Goal: Find specific page/section: Find specific page/section

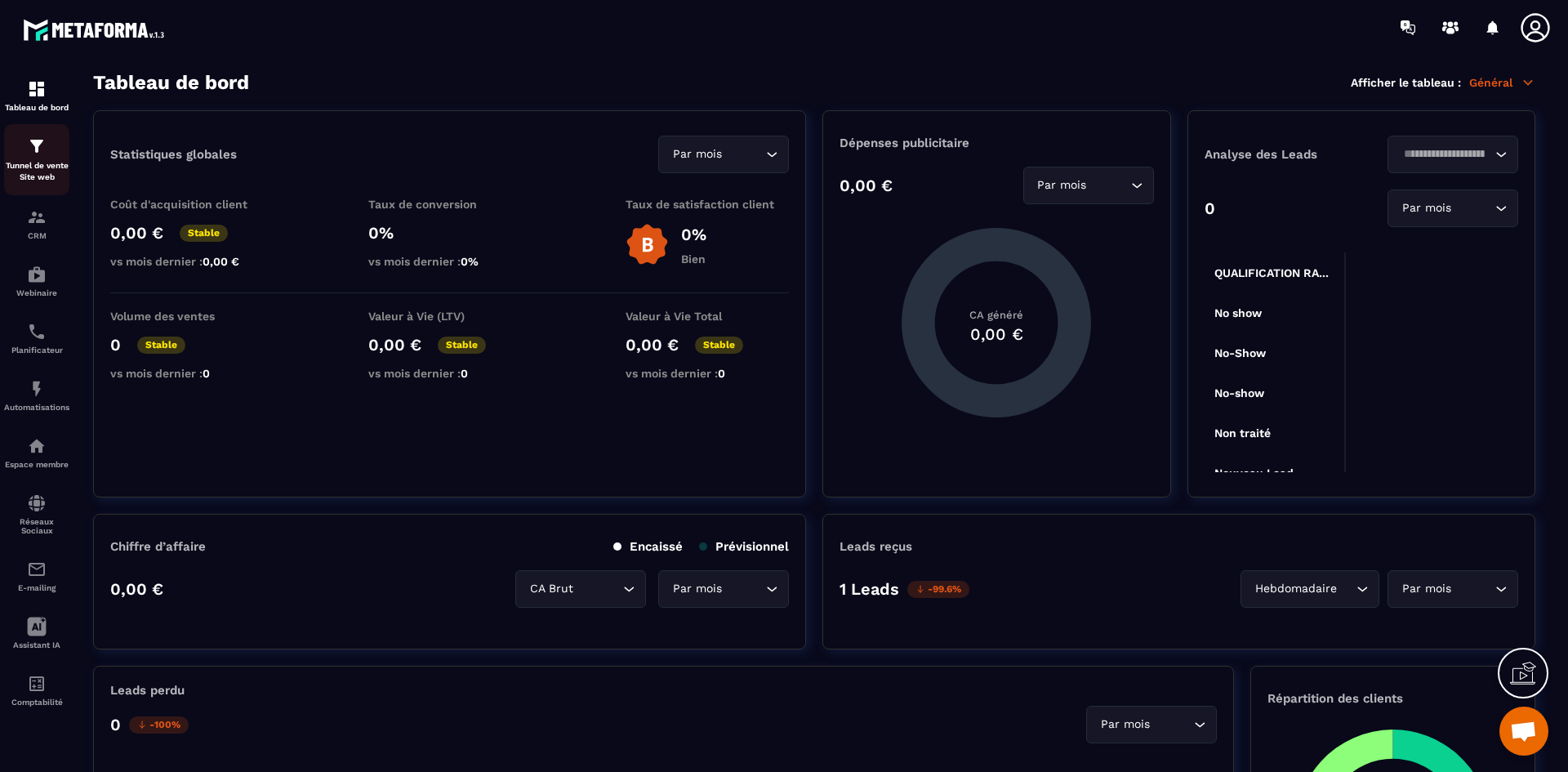
scroll to position [962, 0]
click at [45, 222] on img at bounding box center [36, 217] width 20 height 20
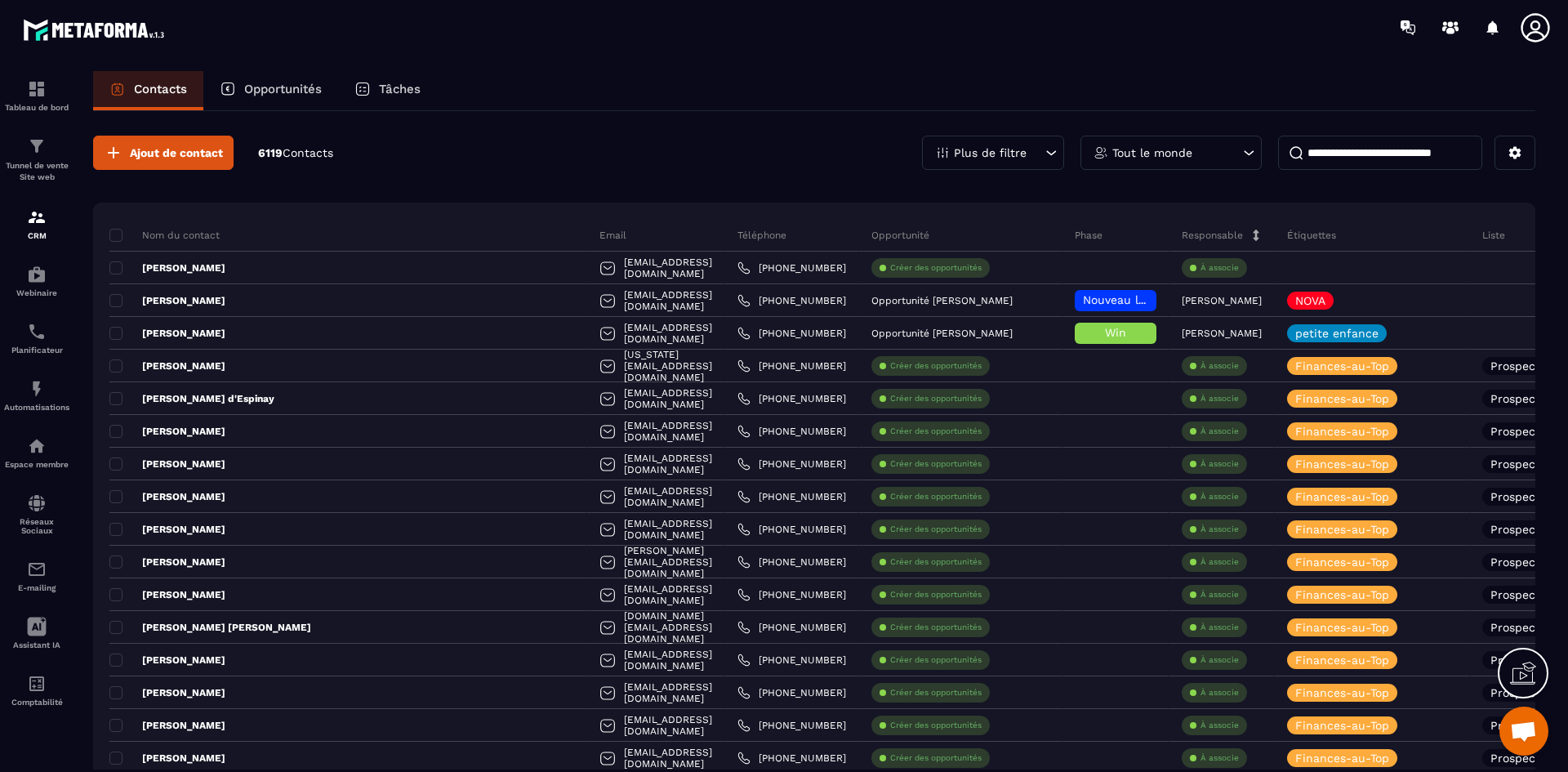
click at [1044, 147] on icon at bounding box center [1051, 152] width 16 height 16
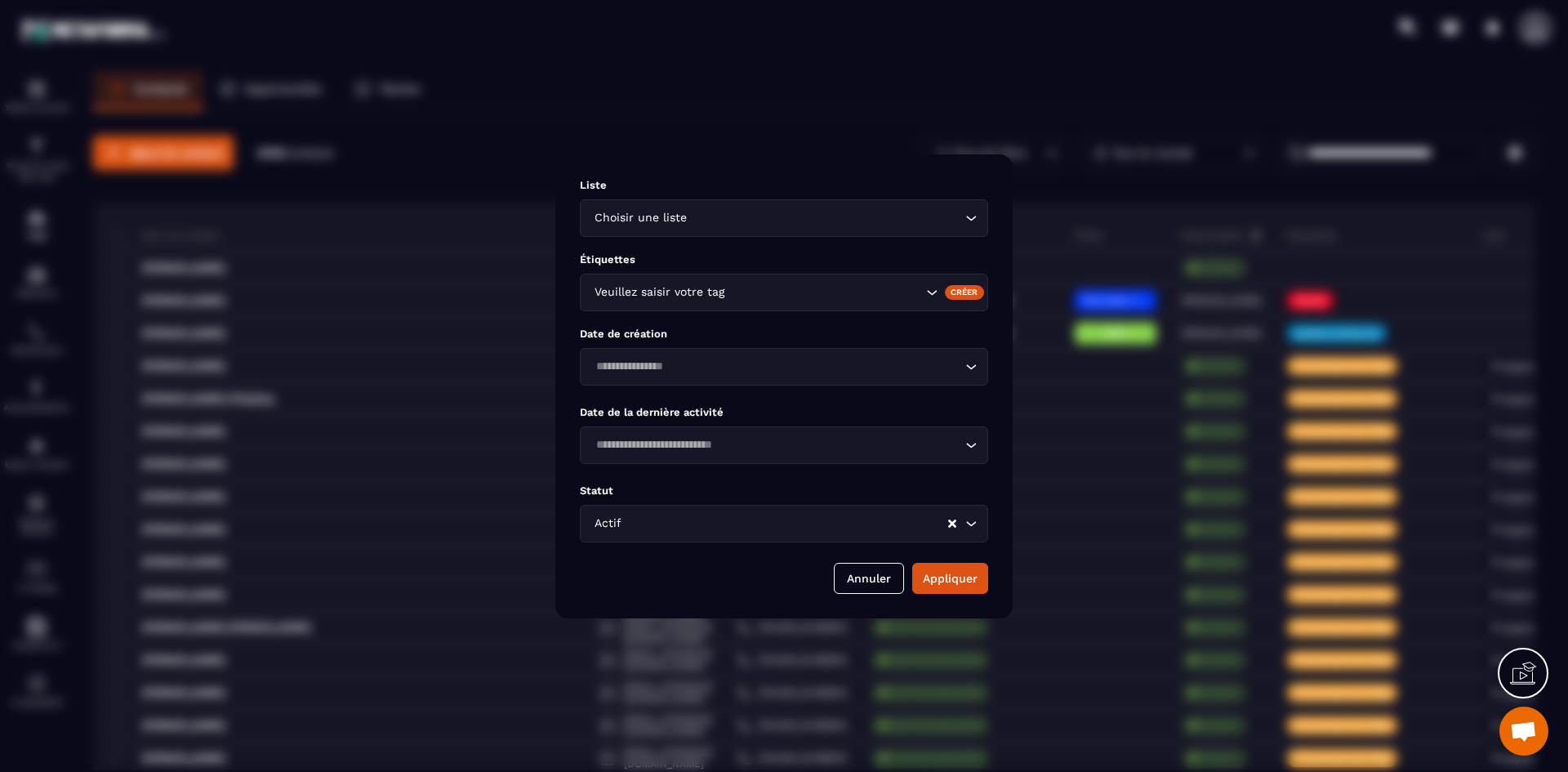
click at [1236, 161] on div "Modal window" at bounding box center [784, 386] width 1568 height 772
click at [866, 565] on button "Annuler" at bounding box center [869, 578] width 71 height 31
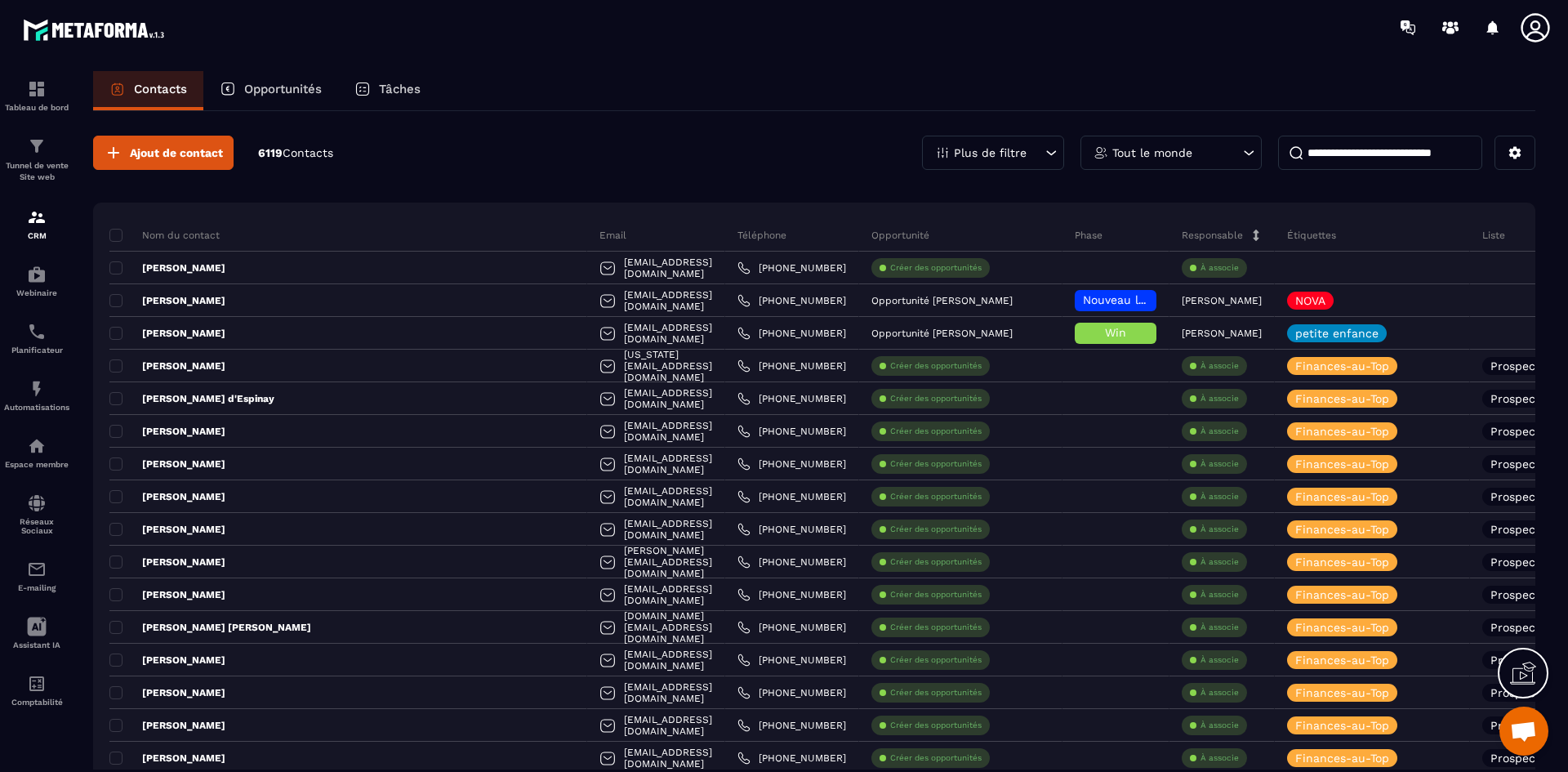
click at [1243, 155] on icon at bounding box center [1248, 152] width 16 height 16
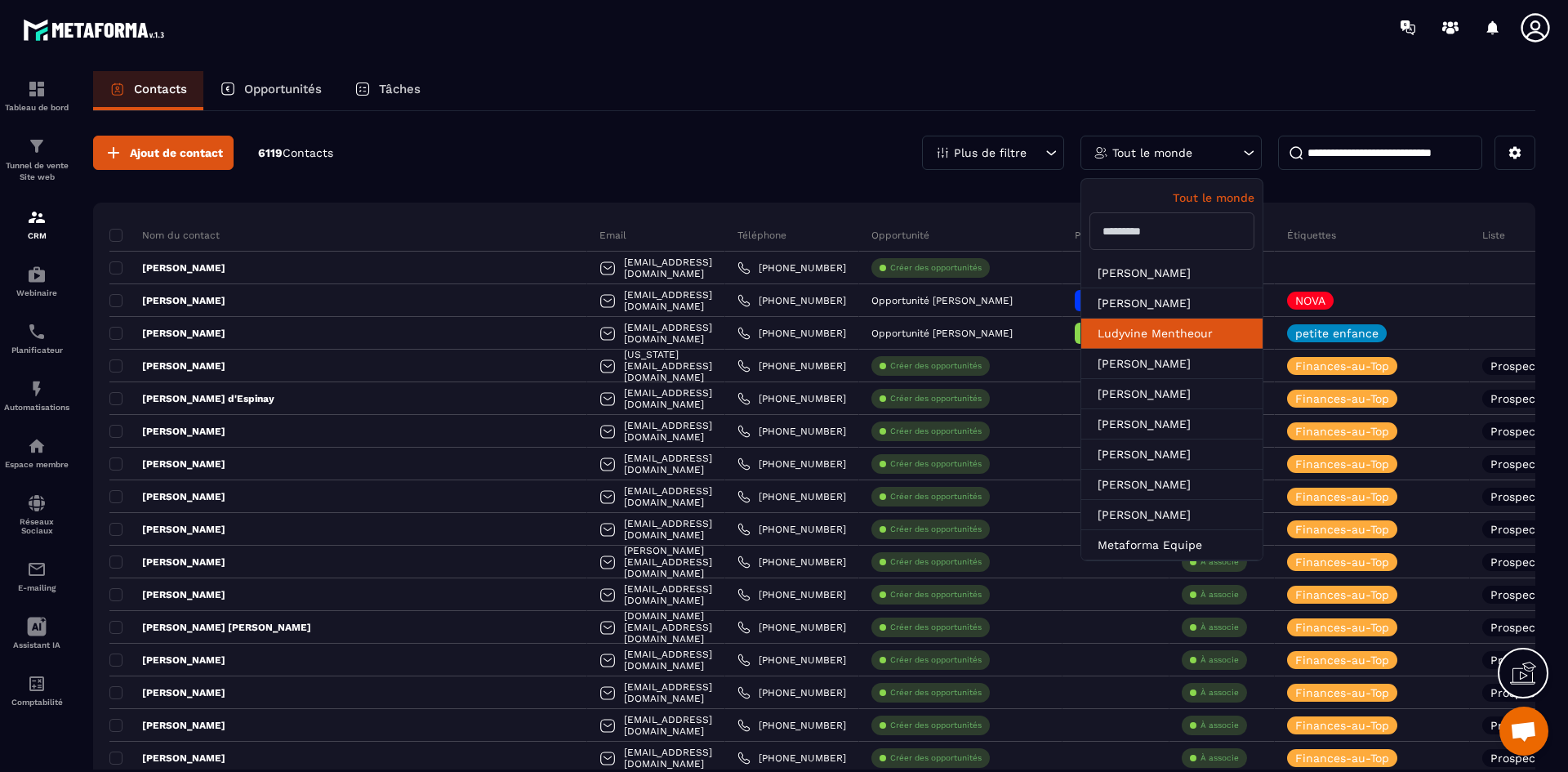
click at [1186, 326] on li "Ludyvine Mentheour" at bounding box center [1171, 333] width 182 height 30
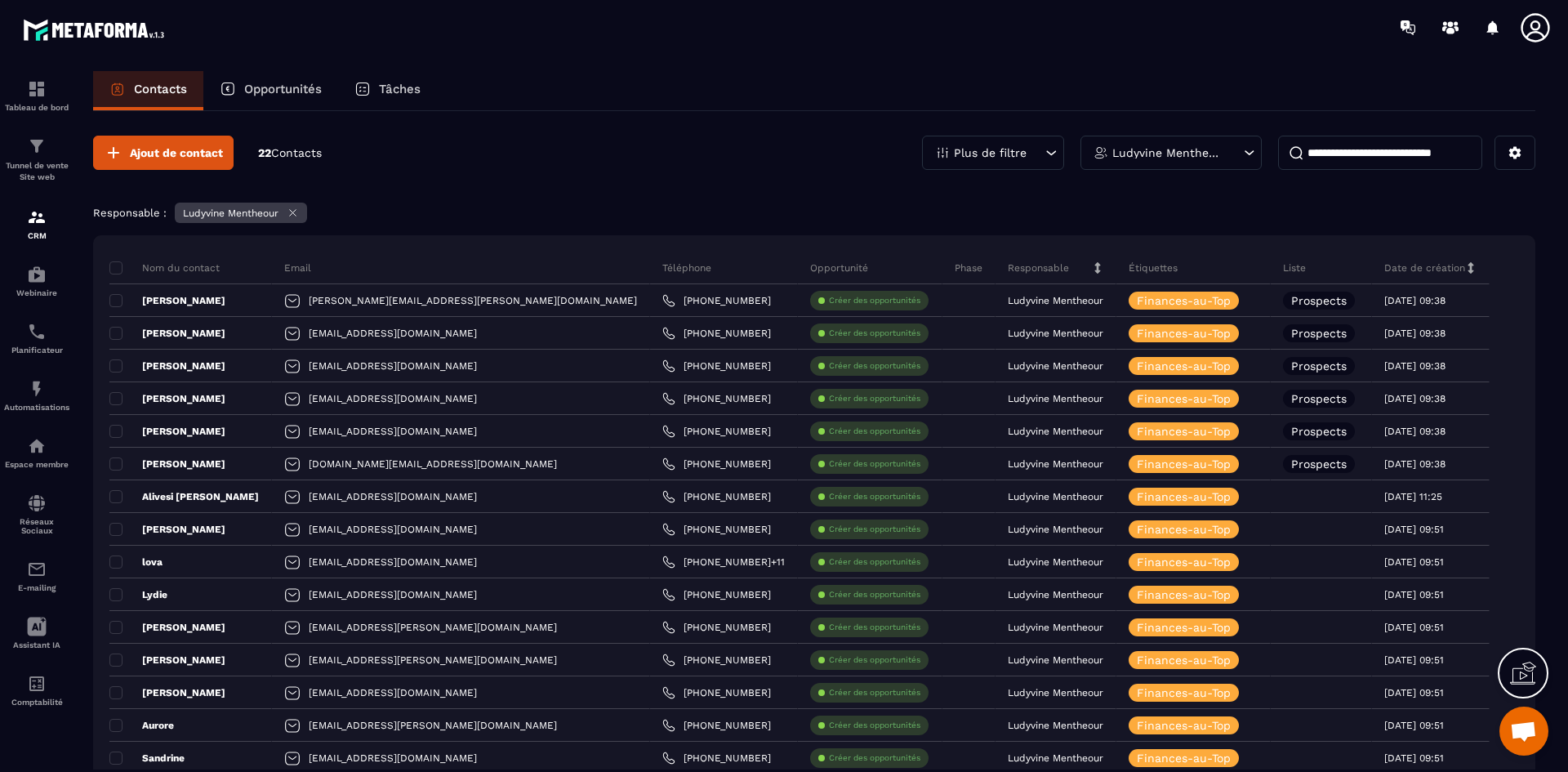
click at [1053, 154] on icon at bounding box center [1051, 152] width 16 height 16
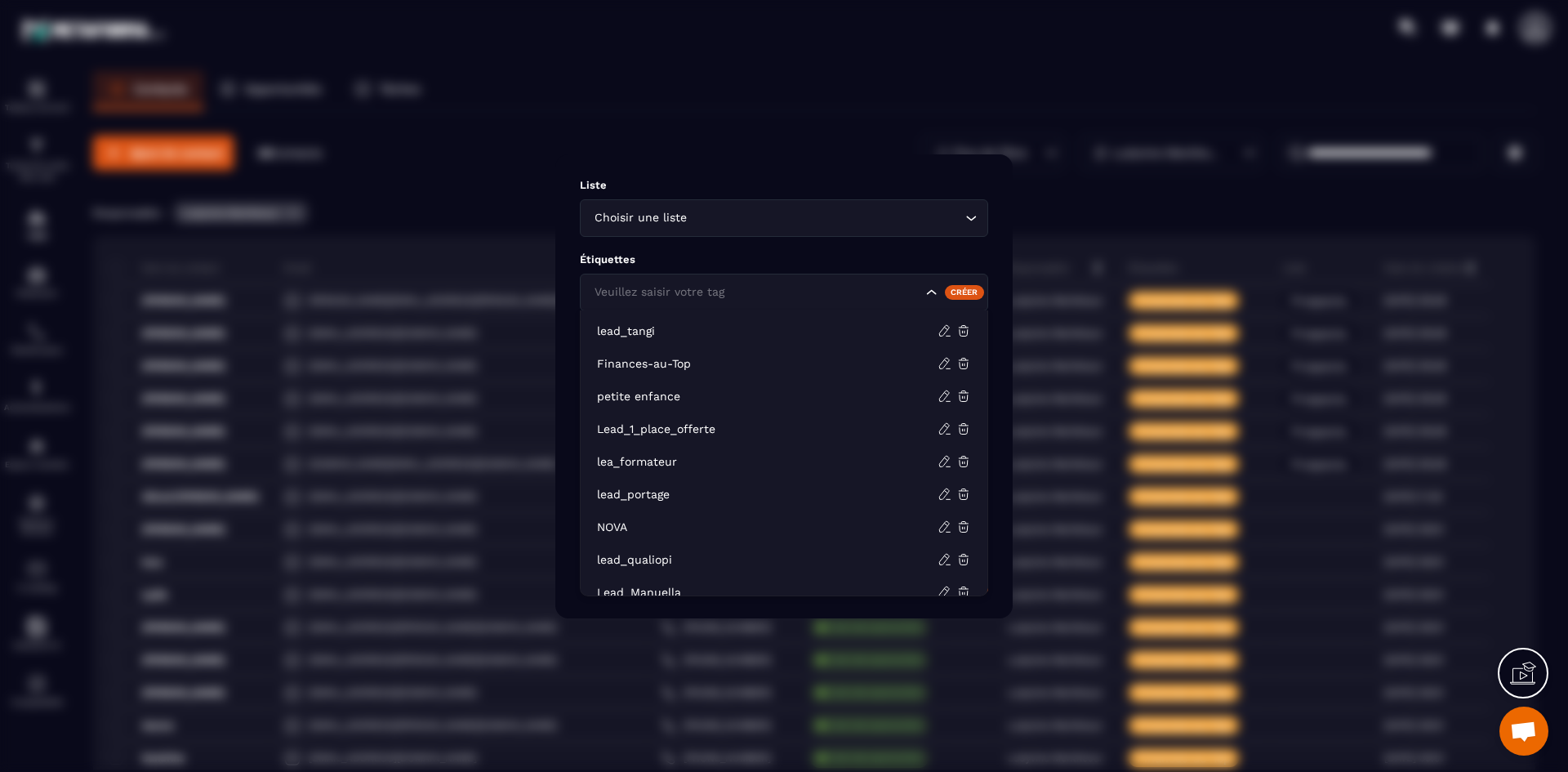
click at [927, 291] on icon "Search for option" at bounding box center [931, 292] width 16 height 16
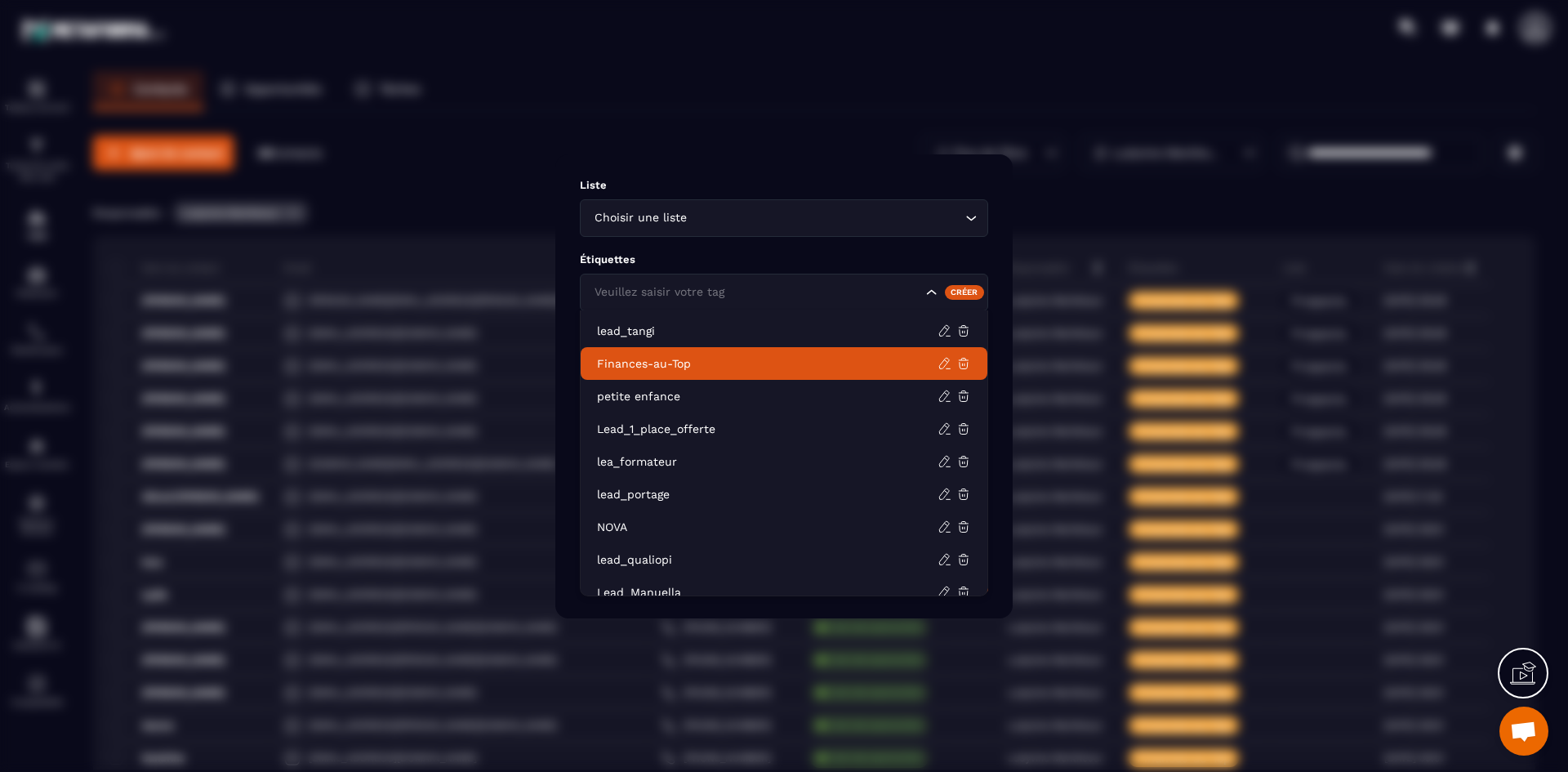
click at [792, 372] on li "Finances-au-Top" at bounding box center [784, 363] width 406 height 33
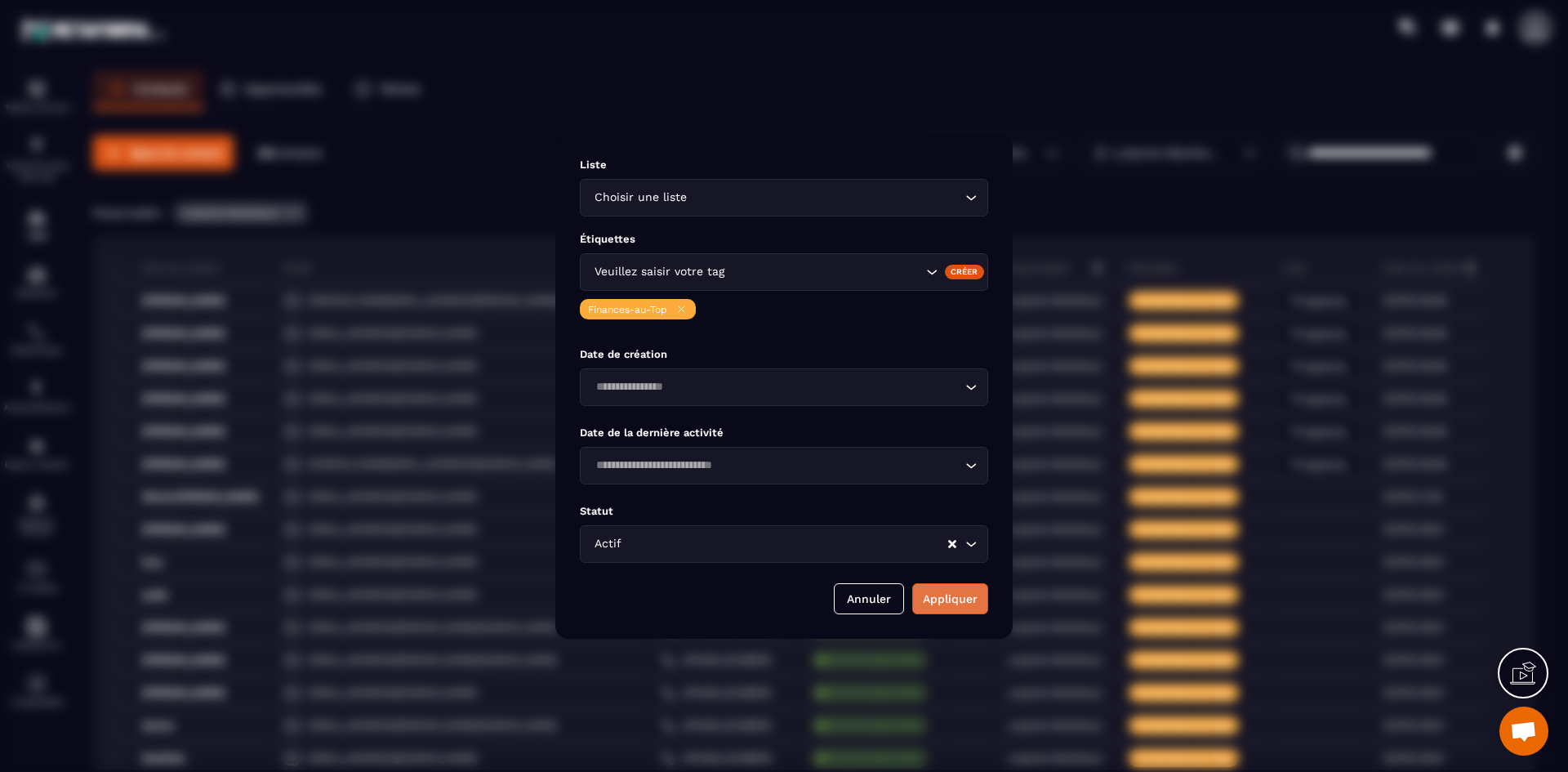
click at [948, 603] on button "Appliquer" at bounding box center [950, 598] width 76 height 31
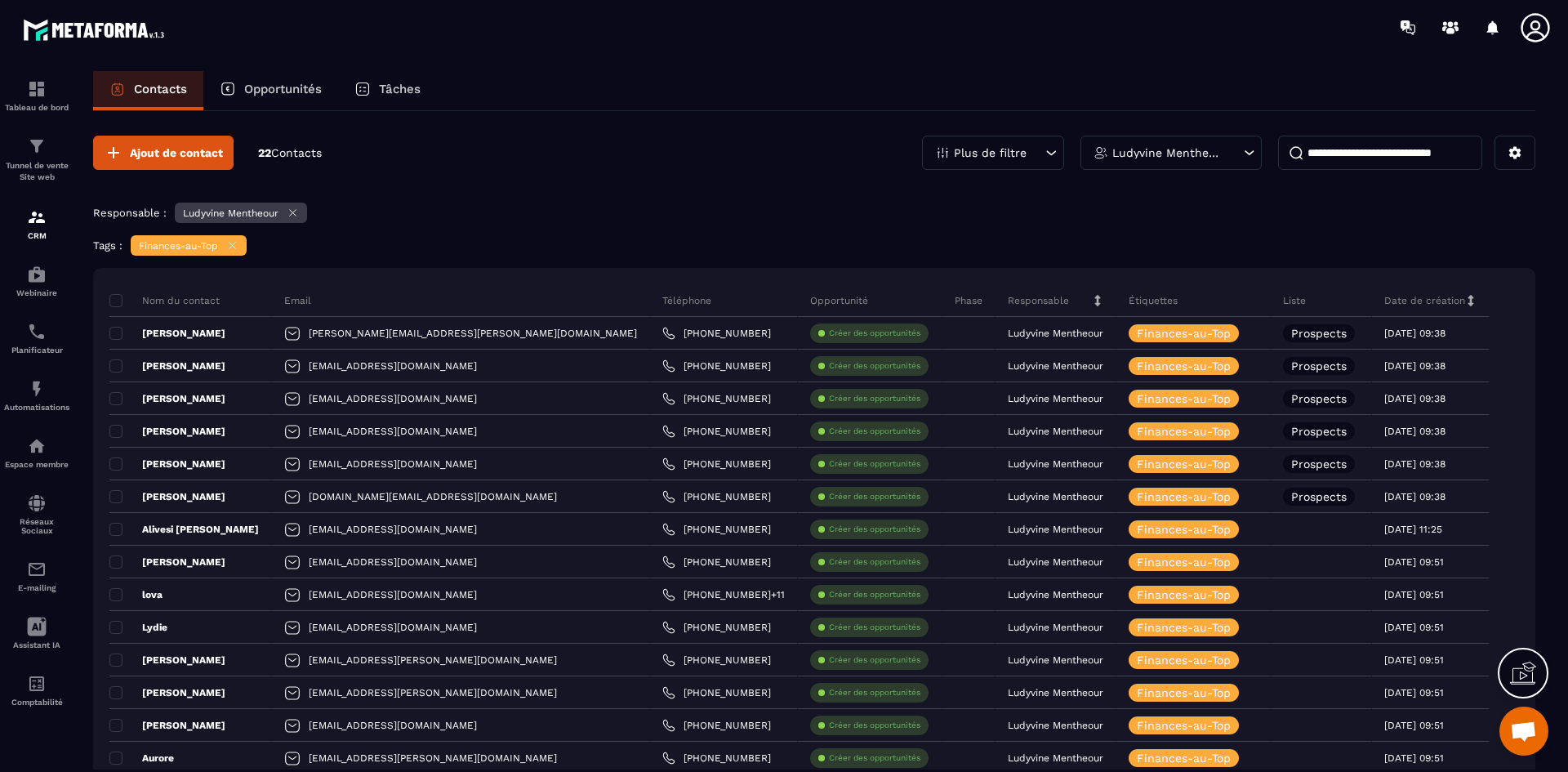
click at [292, 209] on icon at bounding box center [293, 213] width 12 height 12
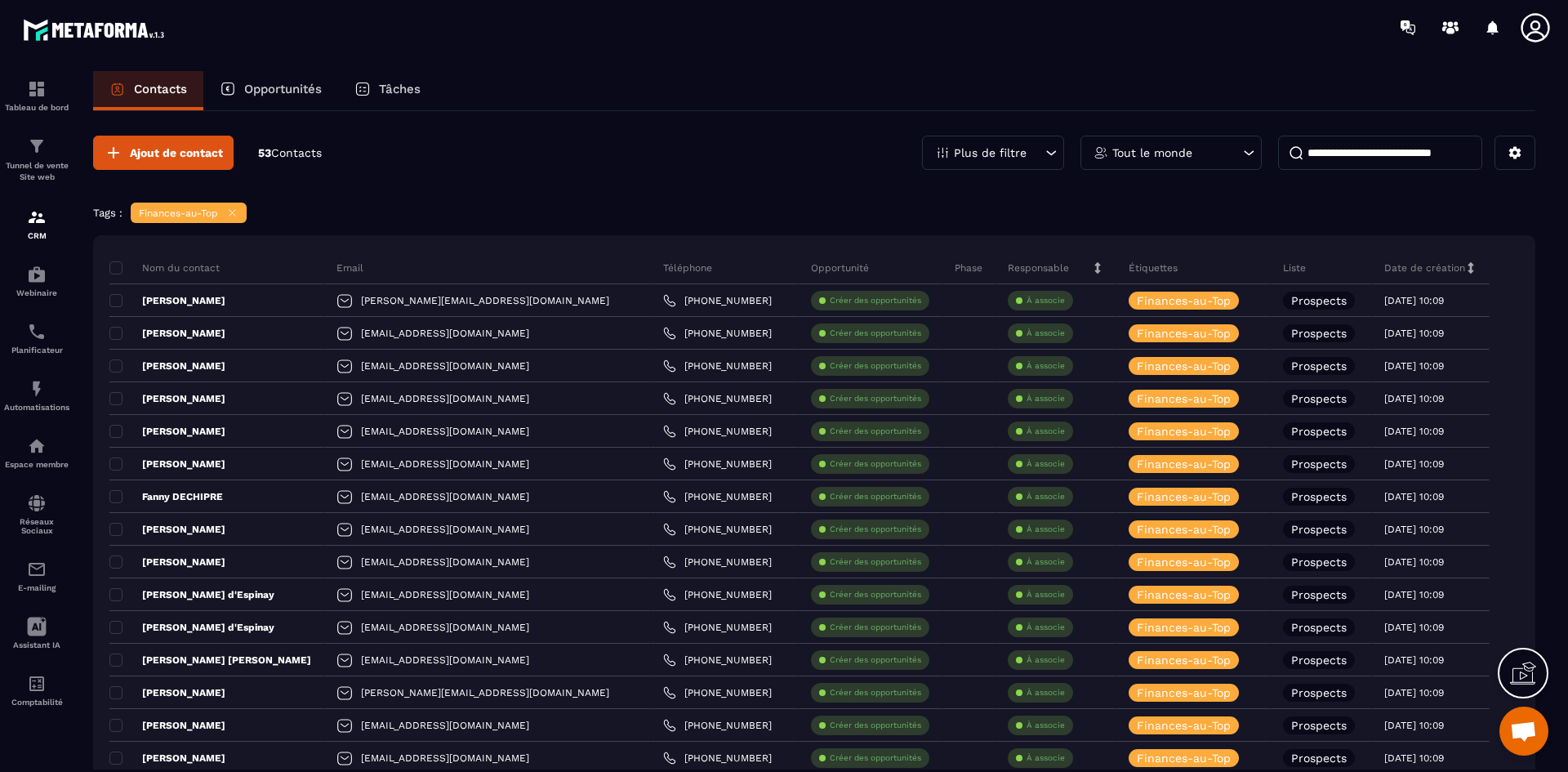
click at [1057, 151] on icon at bounding box center [1051, 152] width 16 height 16
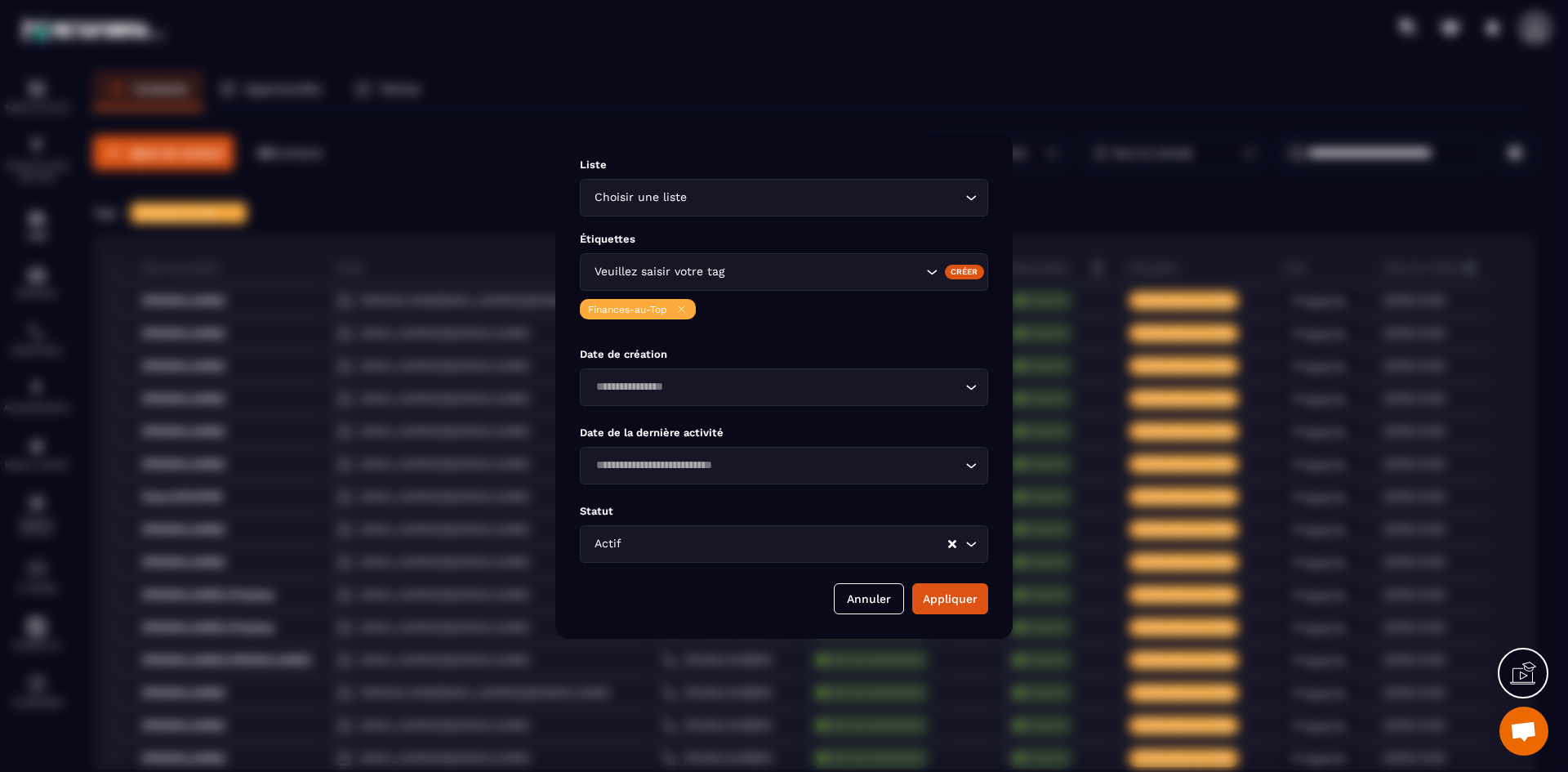
click at [838, 139] on div "Liste Choisir une liste Loading... Étiquettes Veuillez saisir votre tag Créer F…" at bounding box center [783, 386] width 457 height 504
click at [885, 599] on button "Annuler" at bounding box center [869, 598] width 71 height 31
